Goal: Information Seeking & Learning: Learn about a topic

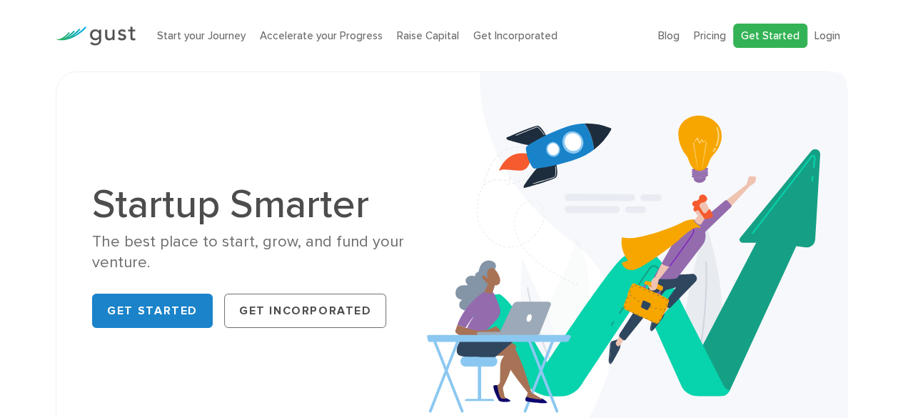
click at [748, 34] on link "Get Started" at bounding box center [770, 36] width 74 height 25
